Goal: Task Accomplishment & Management: Use online tool/utility

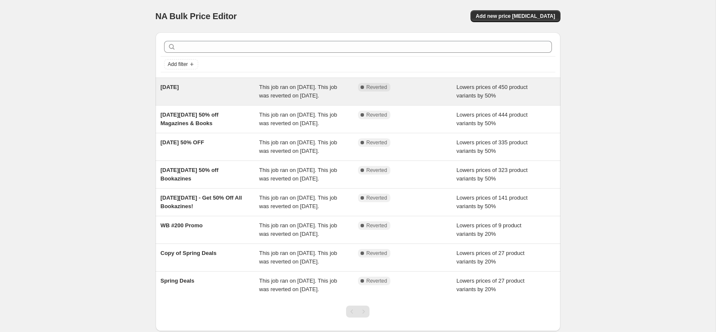
click at [179, 87] on span "[DATE]" at bounding box center [170, 87] width 18 height 6
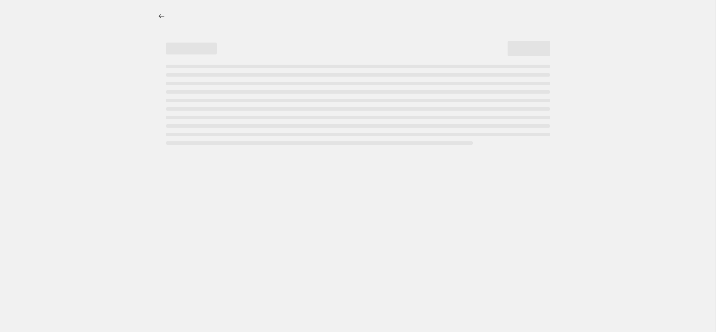
select select "percentage"
select select "collection"
select select "not_equal"
select select "collection"
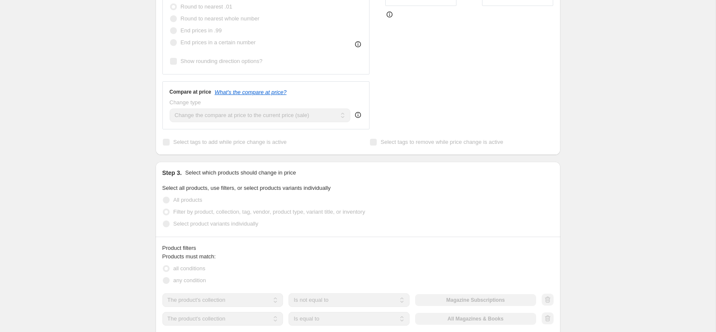
scroll to position [326, 0]
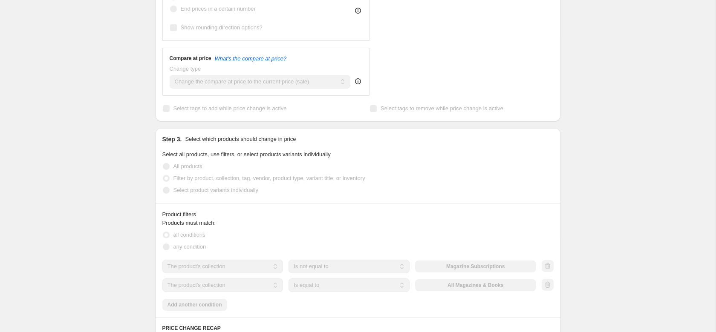
click at [358, 82] on icon at bounding box center [358, 81] width 9 height 9
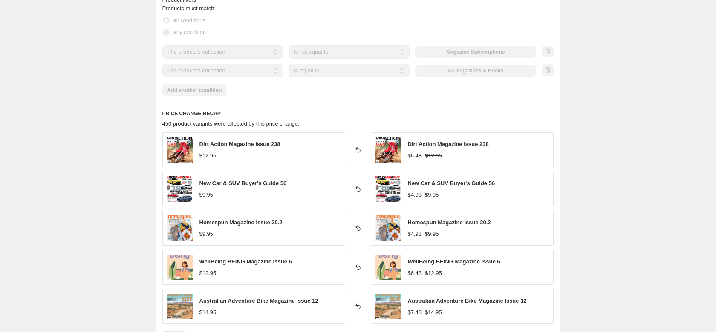
scroll to position [0, 0]
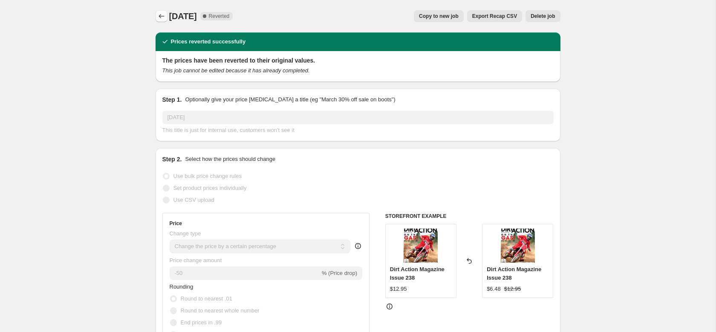
click at [158, 13] on icon "Price change jobs" at bounding box center [161, 16] width 9 height 9
